Goal: Find contact information: Find contact information

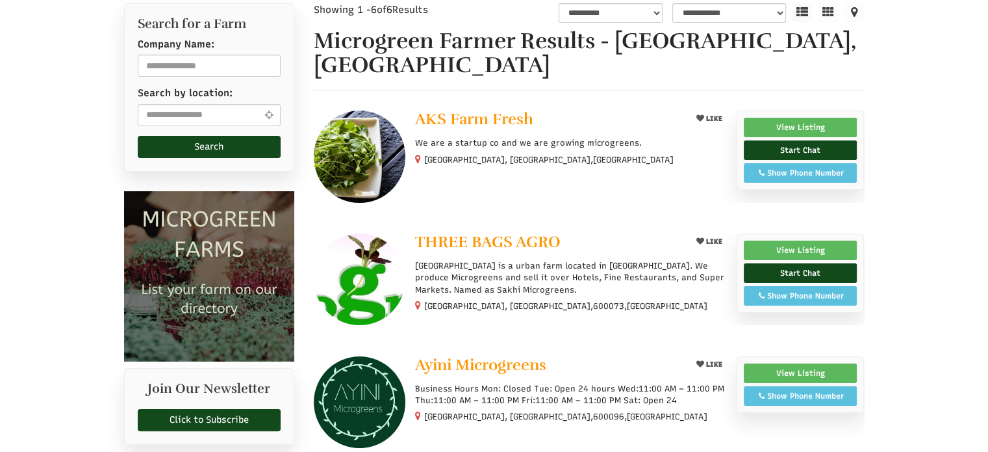
scroll to position [192, 0]
select select "Language Translate Widget"
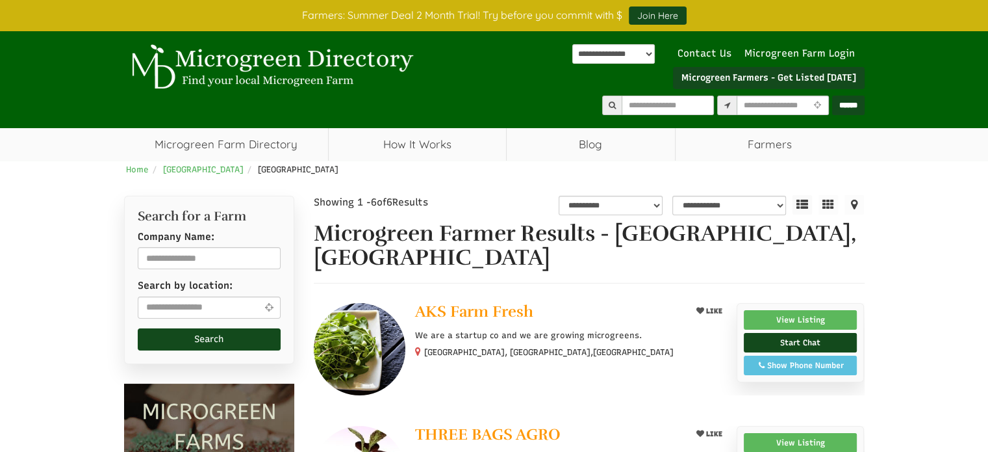
click at [611, 368] on div at bounding box center [589, 349] width 551 height 92
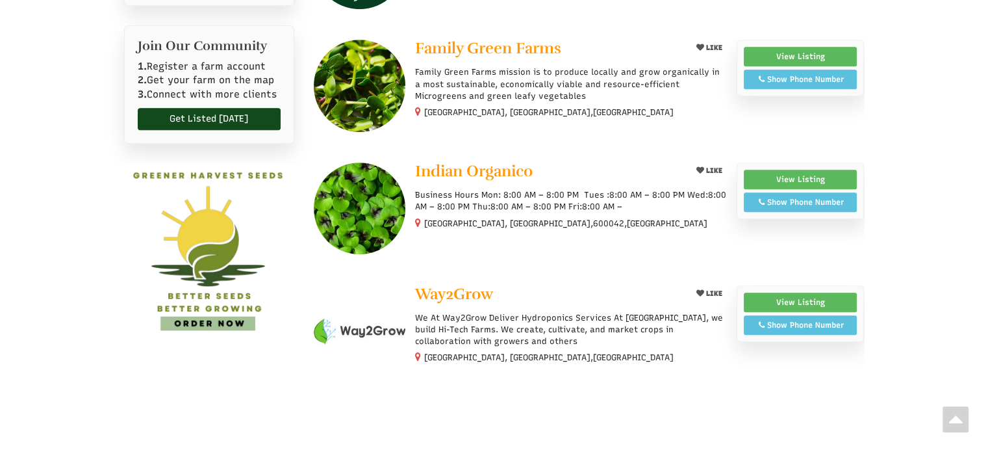
scroll to position [626, 0]
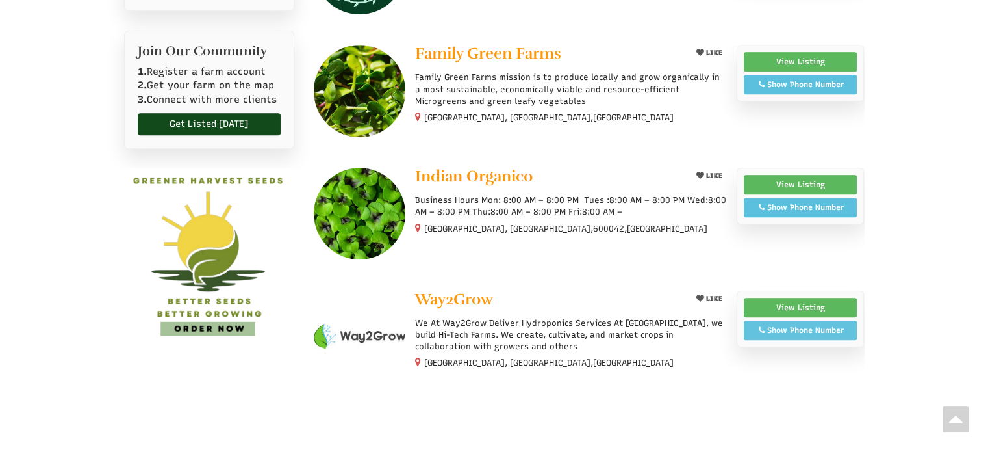
click at [786, 324] on div "Show Phone Number" at bounding box center [800, 330] width 99 height 12
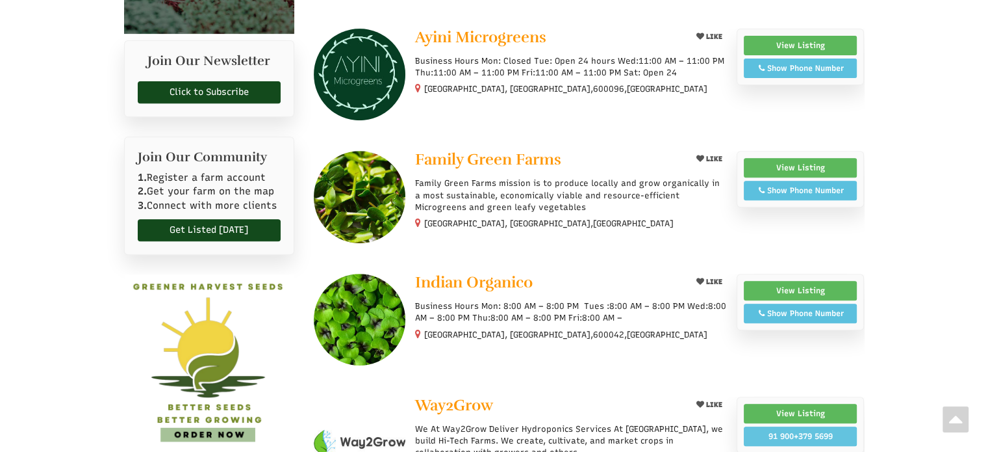
scroll to position [516, 0]
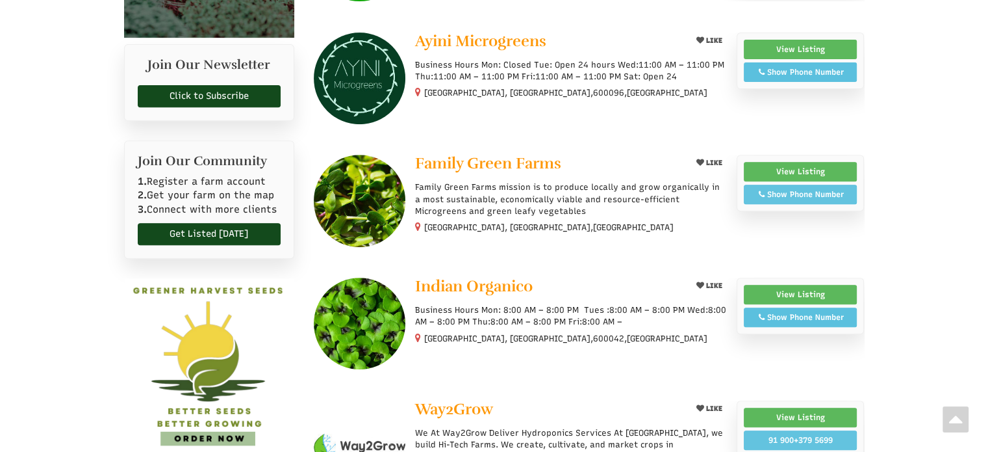
click at [768, 188] on div "Show Phone Number" at bounding box center [800, 194] width 99 height 12
click at [780, 196] on div at bounding box center [589, 201] width 551 height 92
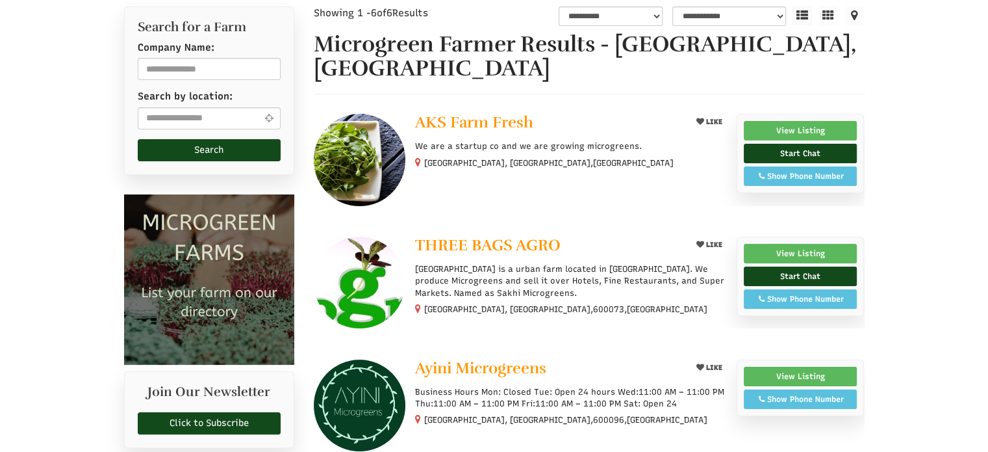
scroll to position [187, 0]
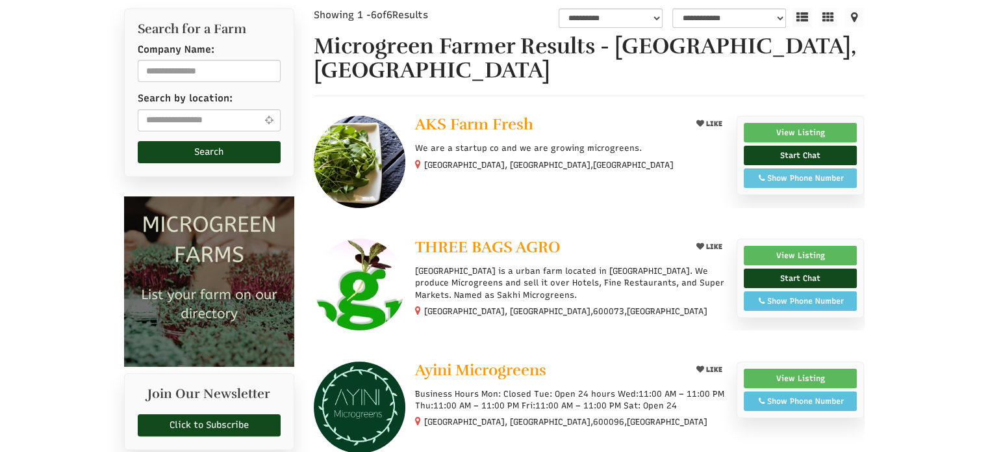
click at [760, 172] on div "Show Phone Number" at bounding box center [800, 178] width 99 height 12
click at [760, 172] on div "Call: 8825516675" at bounding box center [800, 178] width 99 height 12
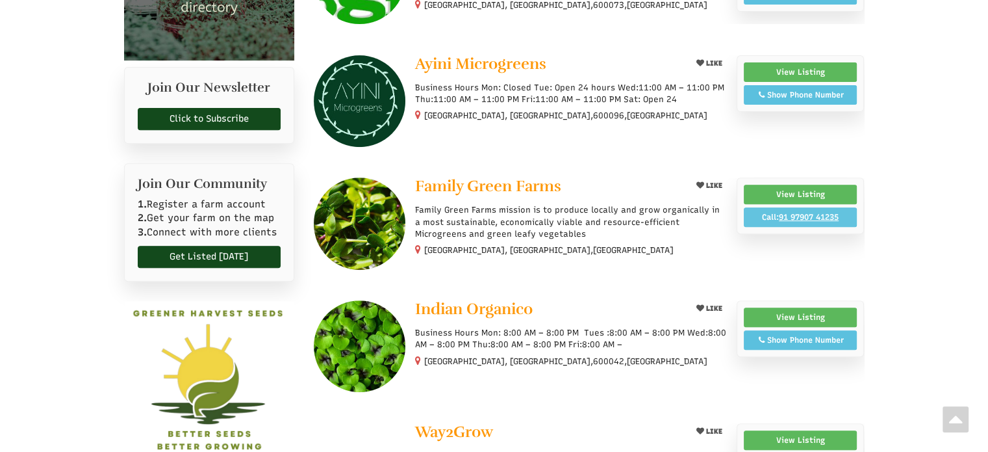
scroll to position [490, 0]
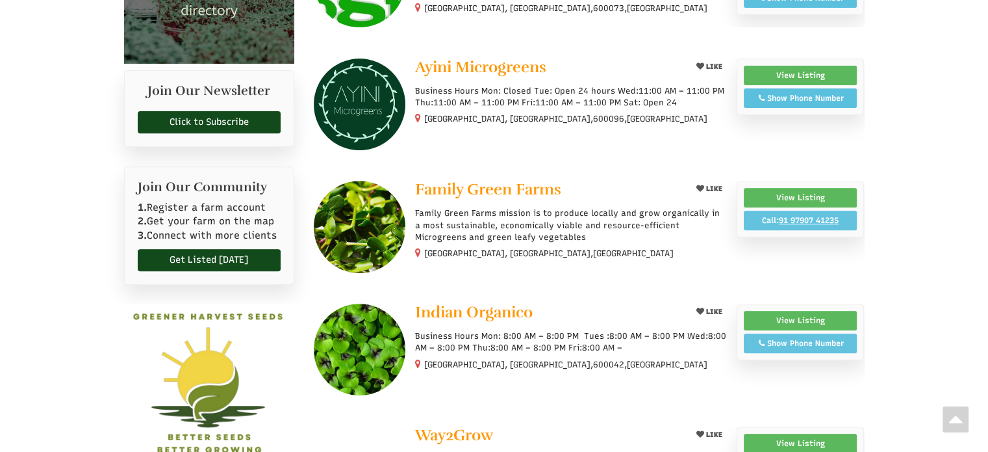
click at [798, 333] on span "Show Phone Number Call: 096770 18382" at bounding box center [801, 342] width 114 height 19
click at [805, 337] on div "Show Phone Number" at bounding box center [800, 343] width 99 height 12
click at [576, 303] on link "Indian Organico" at bounding box center [548, 313] width 266 height 20
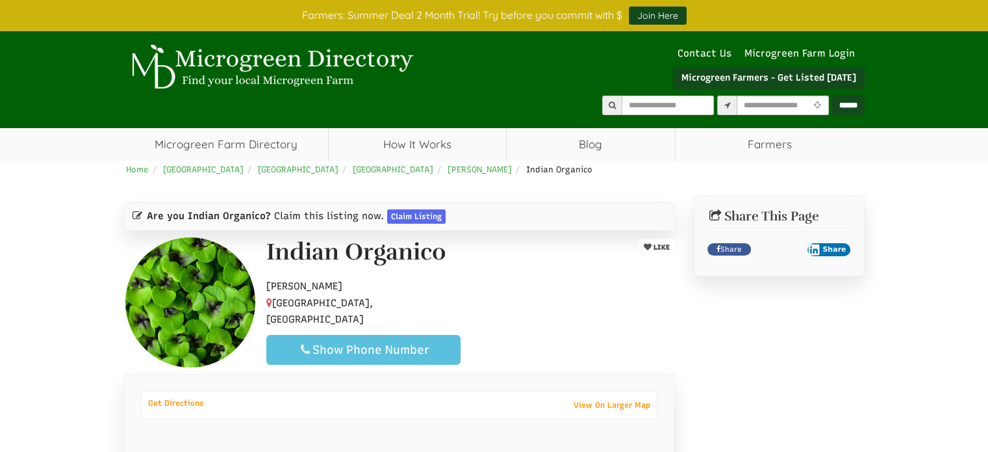
select select "Language Translate Widget"
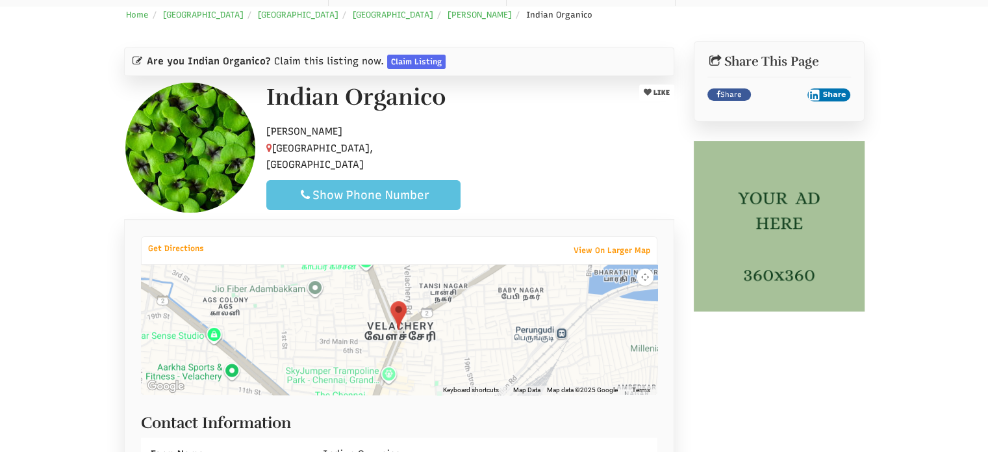
scroll to position [153, 0]
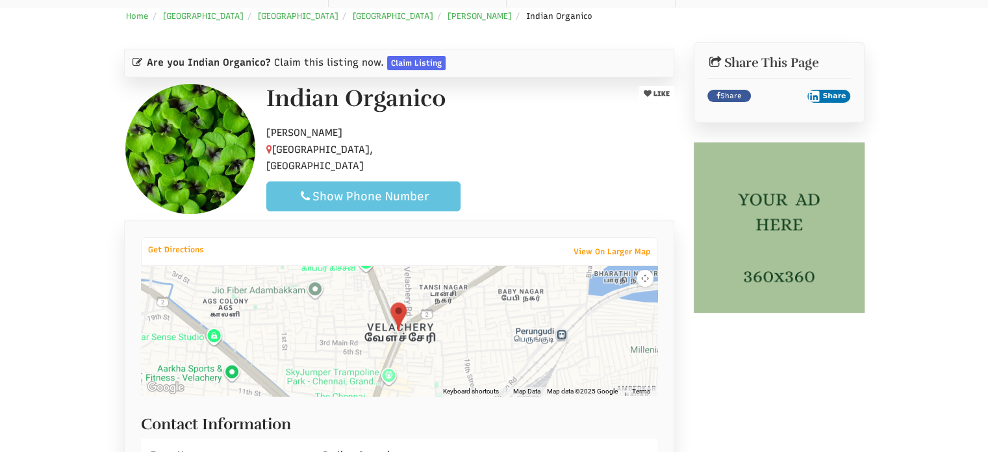
click at [441, 188] on div "Show Phone Number" at bounding box center [363, 196] width 172 height 16
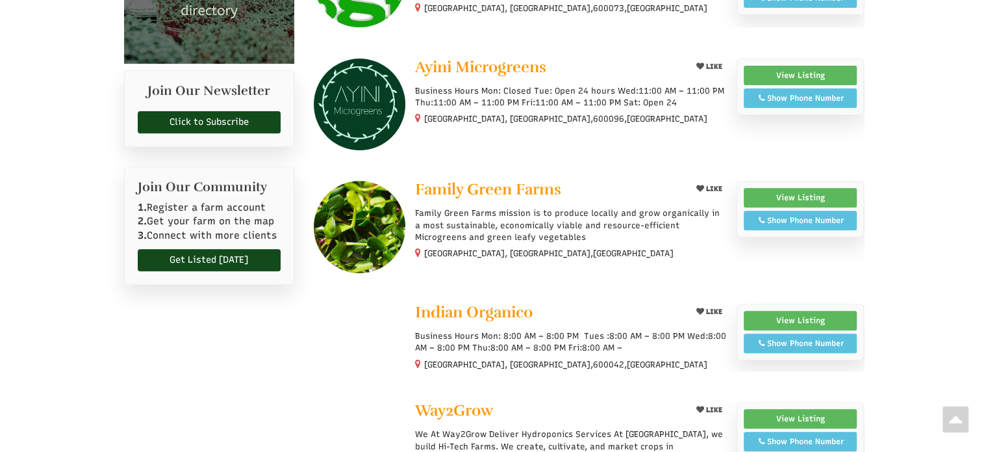
select select "Language Translate Widget"
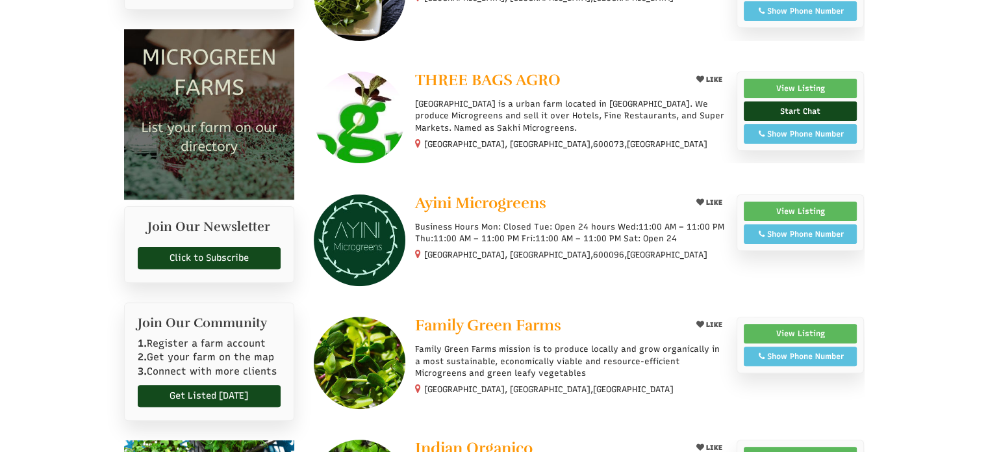
scroll to position [361, 0]
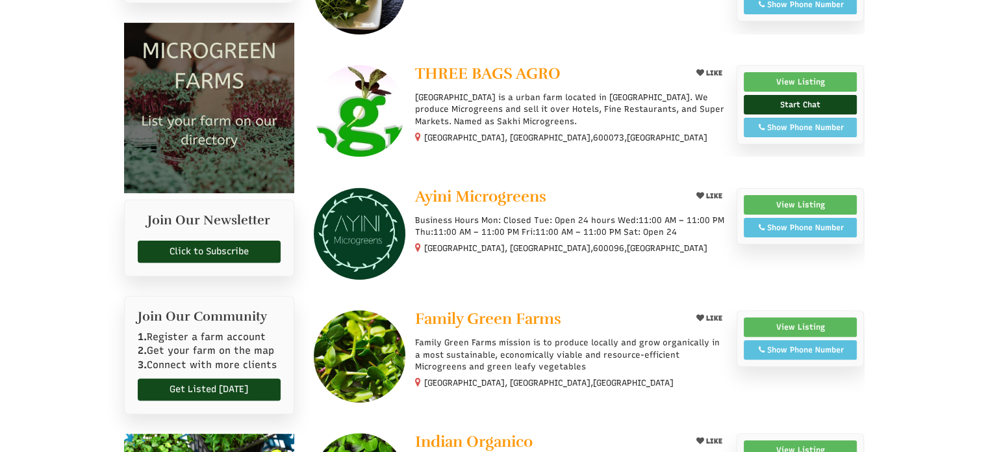
click at [767, 122] on div "Show Phone Number" at bounding box center [800, 128] width 99 height 12
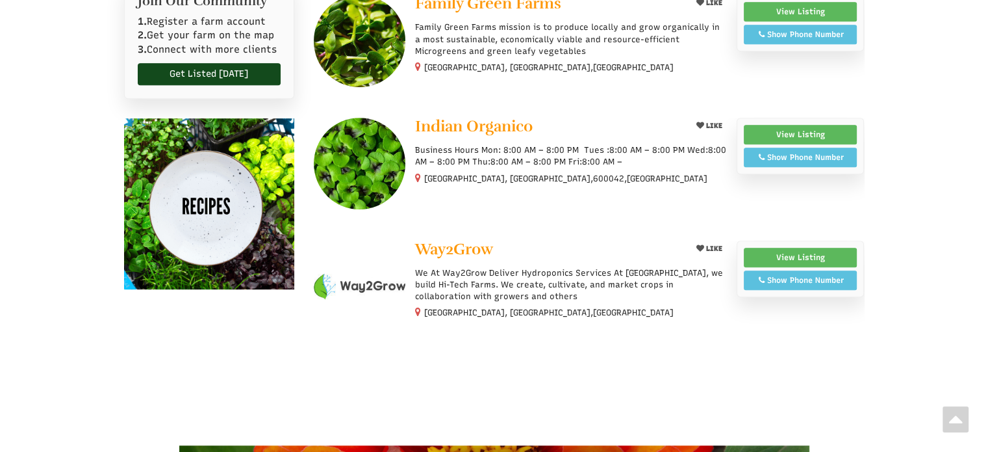
scroll to position [677, 0]
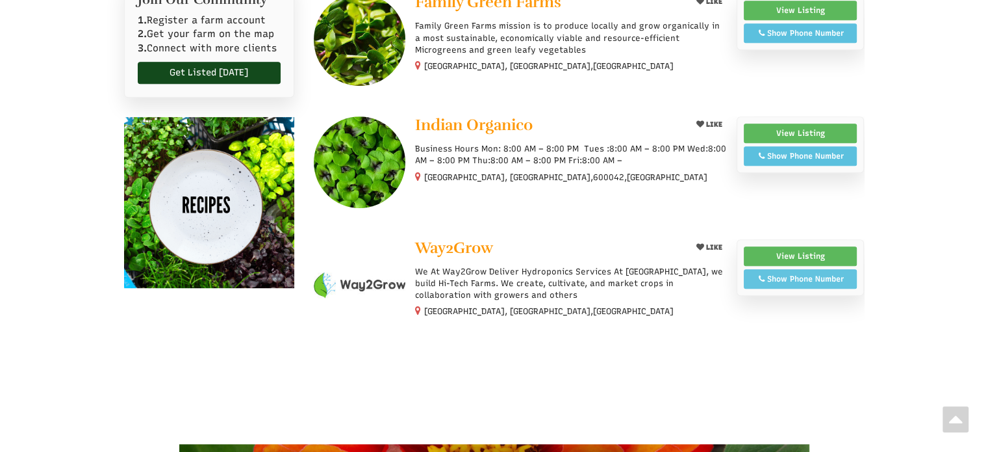
click at [827, 273] on div "Show Phone Number" at bounding box center [800, 279] width 99 height 12
click at [460, 238] on span "Way2Grow" at bounding box center [454, 247] width 78 height 19
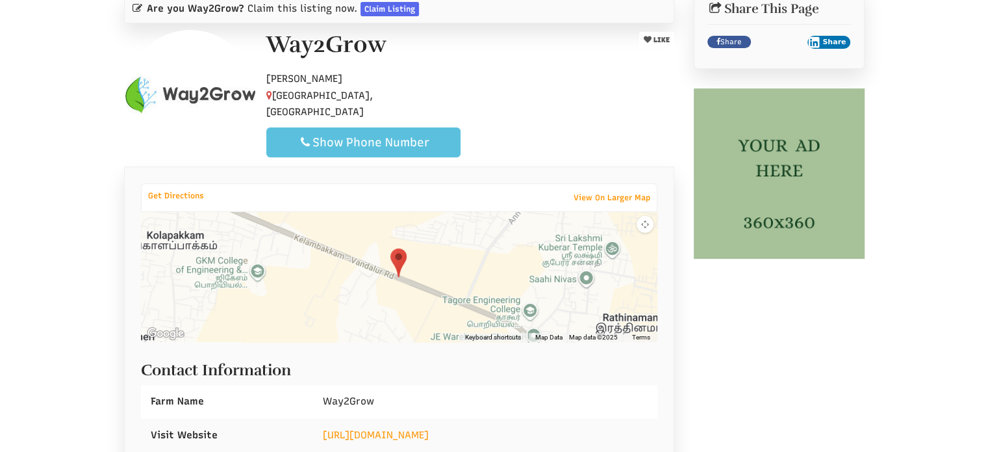
scroll to position [205, 0]
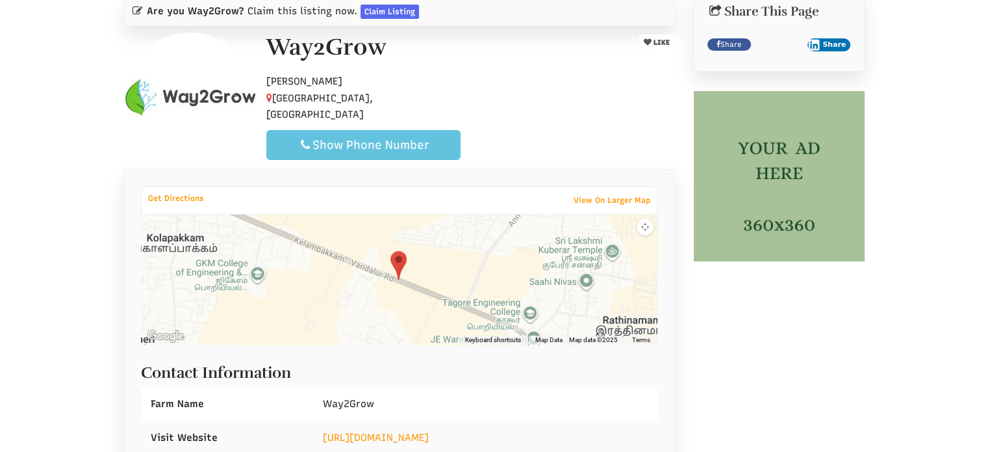
click at [398, 142] on div "Show Phone Number" at bounding box center [363, 145] width 172 height 16
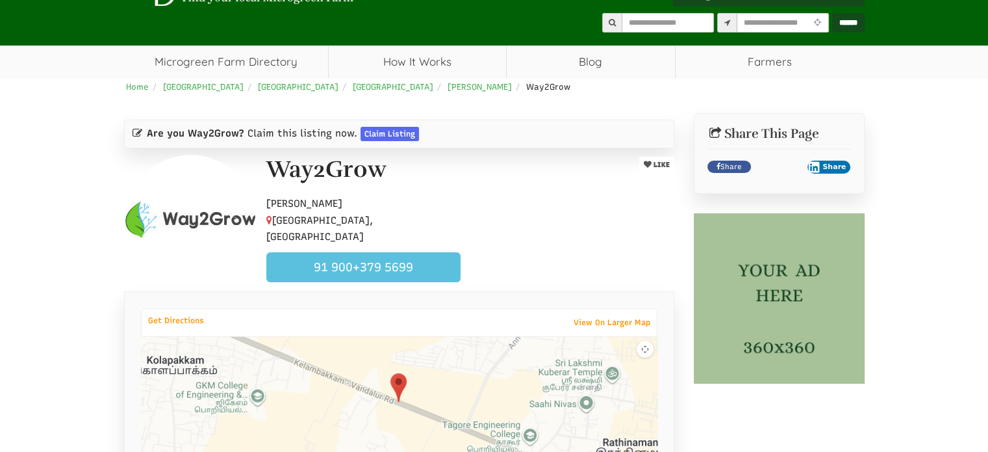
scroll to position [0, 0]
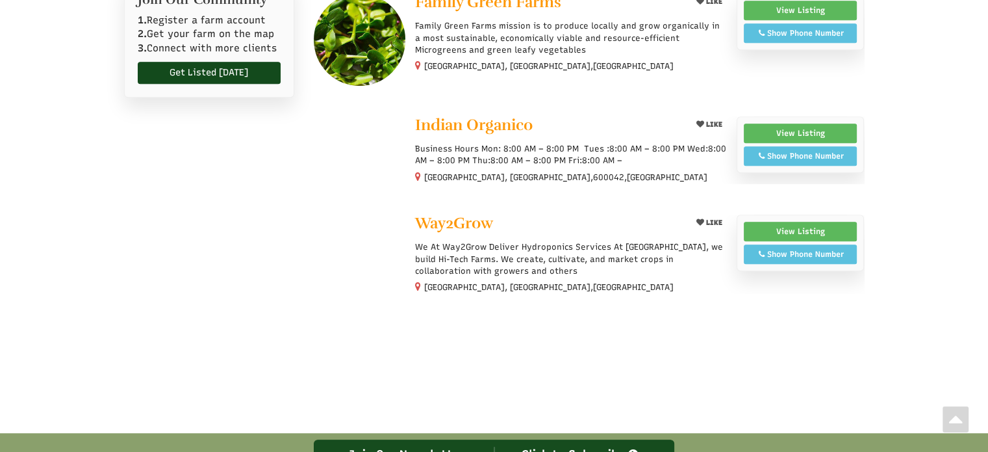
select select "Language Translate Widget"
